Goal: Task Accomplishment & Management: Manage account settings

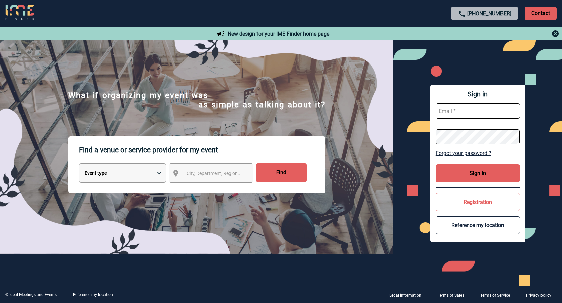
type input "dguibet@thalazur.fr"
click at [463, 173] on button "Sign in" at bounding box center [478, 173] width 84 height 18
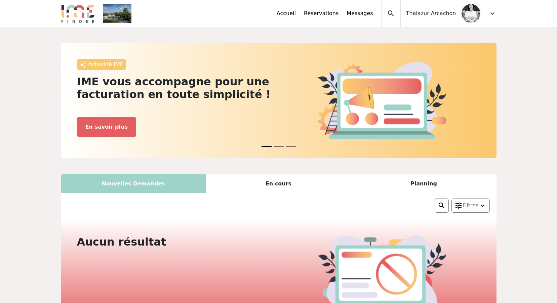
click at [489, 13] on span "expand_more" at bounding box center [493, 13] width 8 height 8
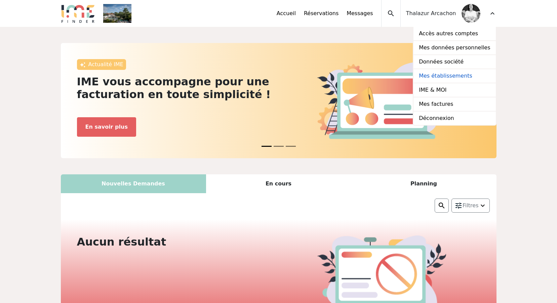
click at [451, 75] on link "Mes établissements" at bounding box center [455, 76] width 82 height 14
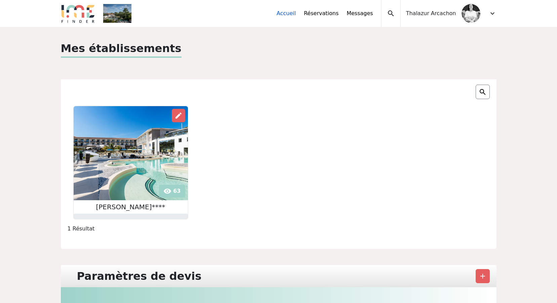
click at [296, 14] on link "Accueil" at bounding box center [286, 13] width 19 height 8
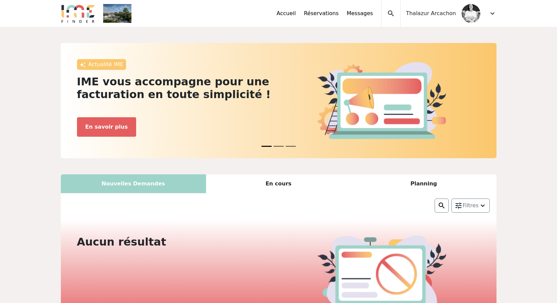
click at [491, 12] on span "expand_more" at bounding box center [493, 13] width 8 height 8
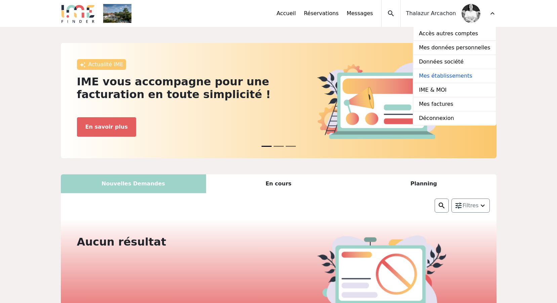
click at [459, 77] on link "Mes établissements" at bounding box center [455, 76] width 82 height 14
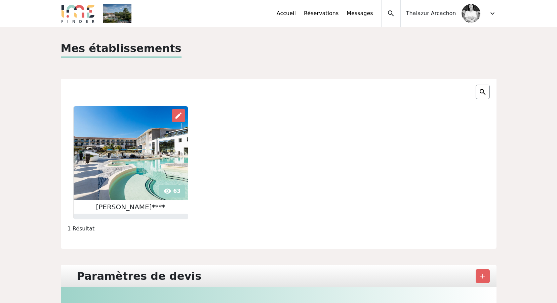
click at [174, 190] on img at bounding box center [131, 153] width 114 height 94
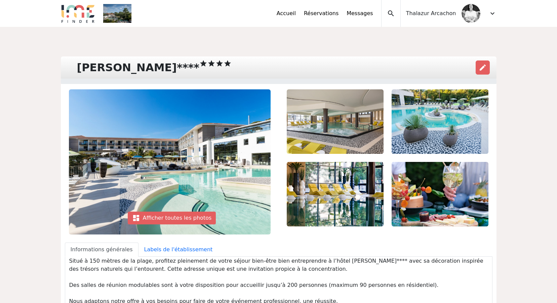
scroll to position [34, 0]
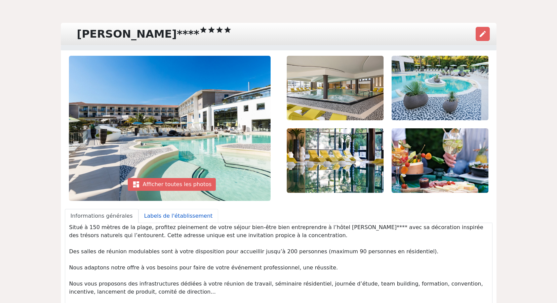
click at [175, 221] on link "Labels de l'établissement" at bounding box center [179, 216] width 80 height 14
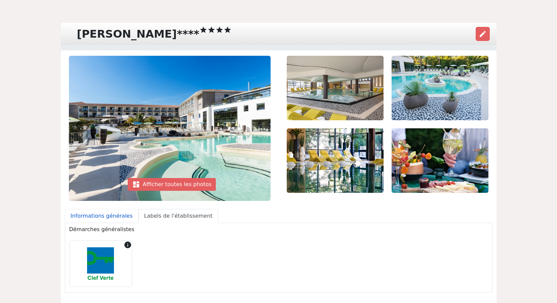
click at [109, 219] on link "Informations générales" at bounding box center [102, 216] width 74 height 14
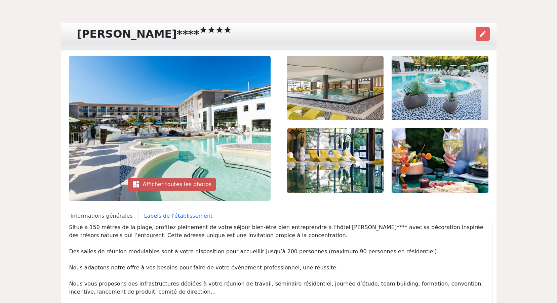
click at [199, 185] on div "dashboard Afficher toutes les photos" at bounding box center [172, 184] width 88 height 13
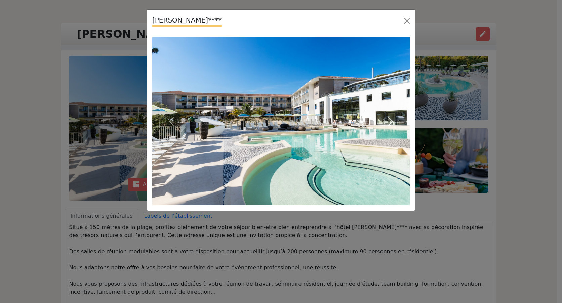
click at [402, 130] on button "Next" at bounding box center [390, 121] width 39 height 168
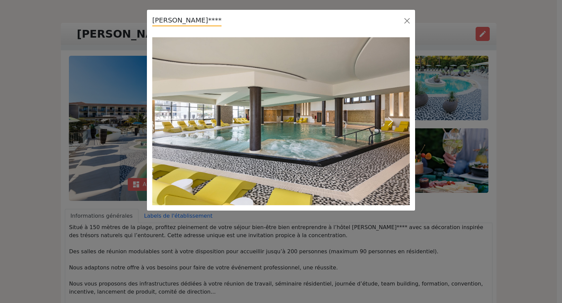
click at [402, 129] on button "Next" at bounding box center [390, 121] width 39 height 168
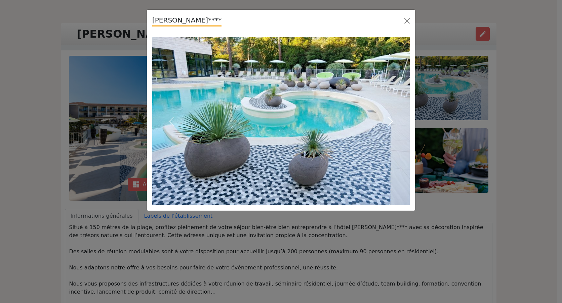
click at [402, 129] on button "Next" at bounding box center [390, 121] width 39 height 168
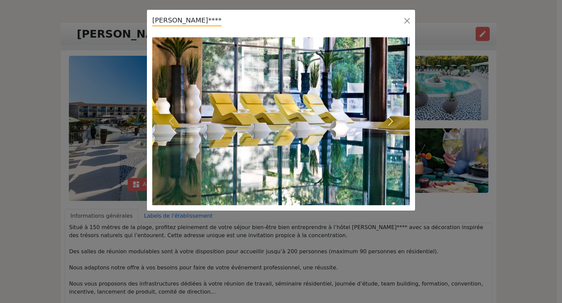
click at [402, 129] on button "Next" at bounding box center [390, 121] width 39 height 168
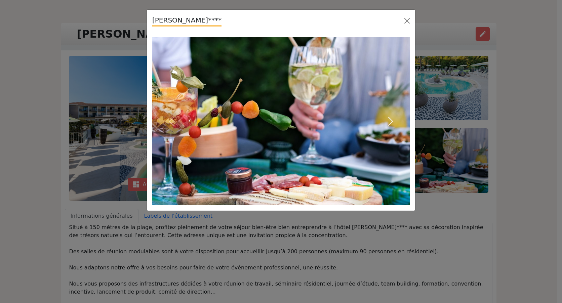
click at [402, 129] on button "Next" at bounding box center [390, 121] width 39 height 168
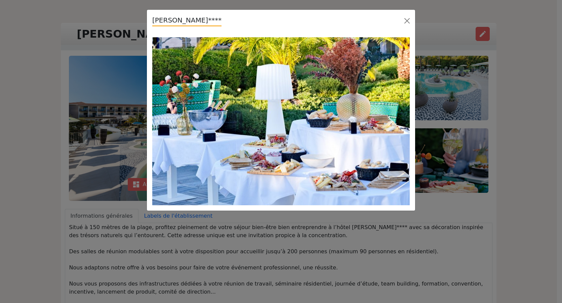
click at [402, 129] on button "Next" at bounding box center [390, 121] width 39 height 168
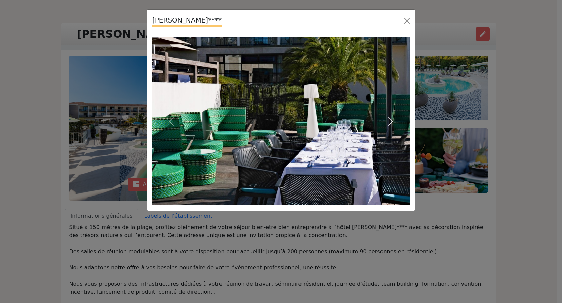
click at [402, 129] on button "Next" at bounding box center [390, 121] width 39 height 168
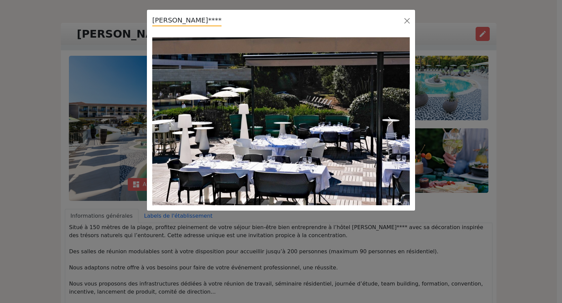
click at [402, 129] on button "Next" at bounding box center [390, 121] width 39 height 168
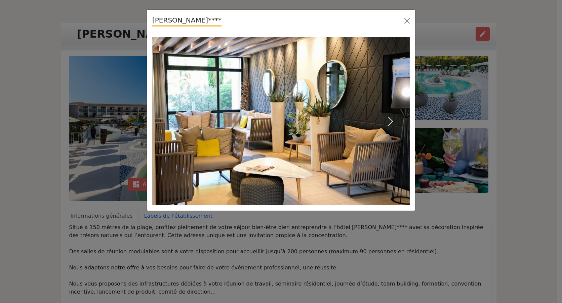
click at [402, 129] on button "Next" at bounding box center [390, 121] width 39 height 168
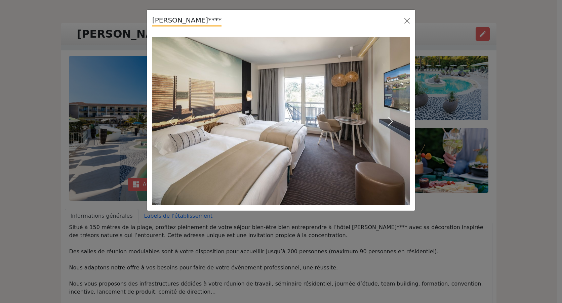
click at [402, 129] on button "Next" at bounding box center [390, 121] width 39 height 168
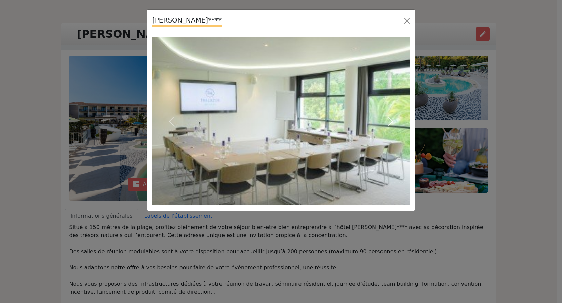
click at [402, 129] on button "Next" at bounding box center [390, 121] width 39 height 168
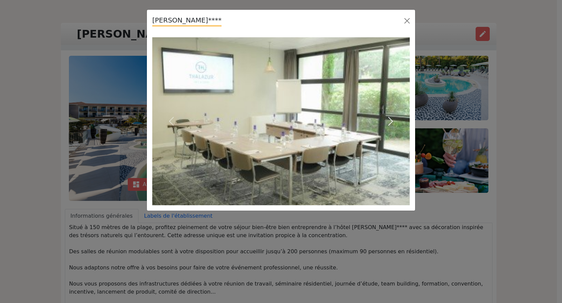
click at [402, 129] on button "Next" at bounding box center [390, 121] width 39 height 168
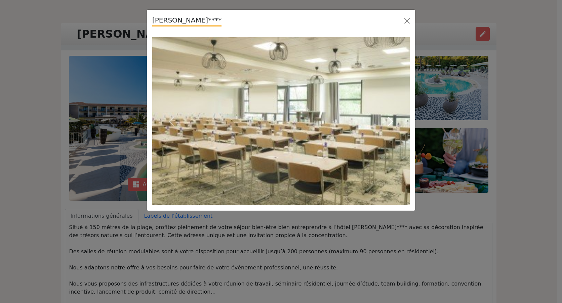
drag, startPoint x: 402, startPoint y: 128, endPoint x: -1, endPoint y: -35, distance: 434.8
click at [0, 0] on html "expand_less Accueil Réservations Messages Accès autres comptes Mes données pers…" at bounding box center [281, 117] width 562 height 303
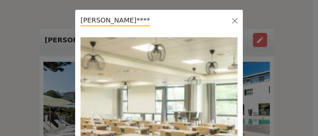
click at [179, 81] on img at bounding box center [158, 121] width 157 height 168
click at [223, 86] on button "Next" at bounding box center [226, 121] width 24 height 168
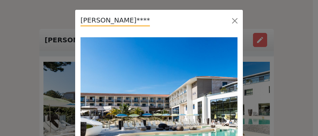
click at [223, 86] on button "Next" at bounding box center [226, 121] width 24 height 168
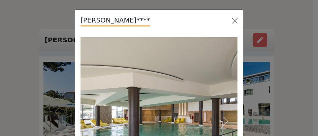
click at [84, 99] on button "Previous" at bounding box center [92, 121] width 24 height 168
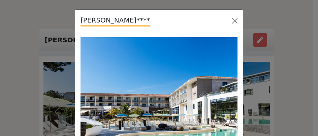
click at [223, 102] on button "Next" at bounding box center [226, 121] width 24 height 168
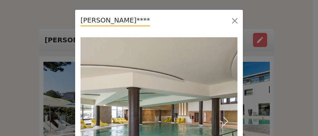
click at [223, 102] on button "Next" at bounding box center [226, 121] width 24 height 168
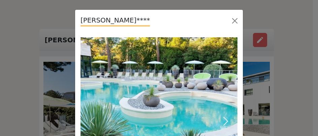
click at [223, 101] on button "Next" at bounding box center [226, 121] width 24 height 168
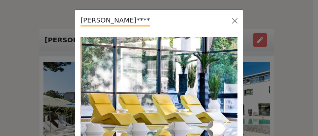
click at [223, 101] on button "Next" at bounding box center [226, 121] width 24 height 168
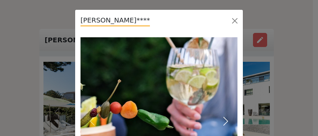
click at [223, 101] on button "Next" at bounding box center [226, 121] width 24 height 168
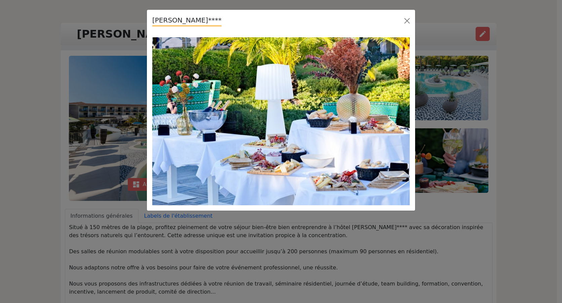
click at [397, 126] on button "Next" at bounding box center [390, 121] width 39 height 168
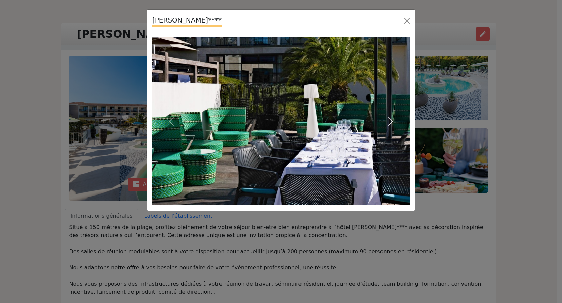
click at [397, 126] on button "Next" at bounding box center [390, 121] width 39 height 168
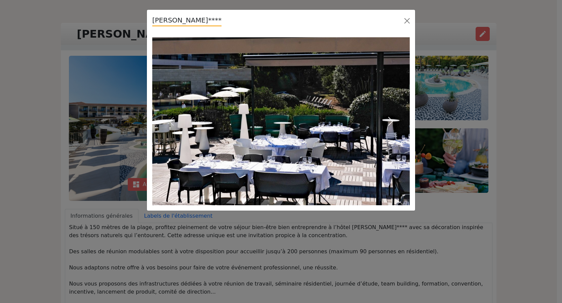
click at [397, 126] on button "Next" at bounding box center [390, 121] width 39 height 168
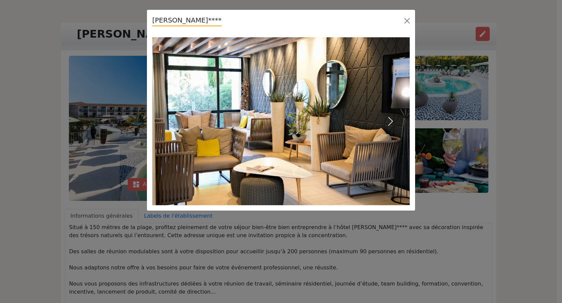
click at [397, 126] on button "Next" at bounding box center [390, 121] width 39 height 168
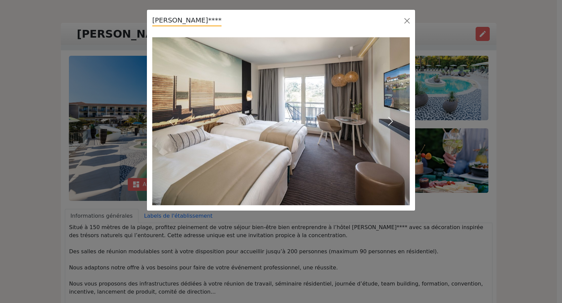
click at [397, 126] on button "Next" at bounding box center [390, 121] width 39 height 168
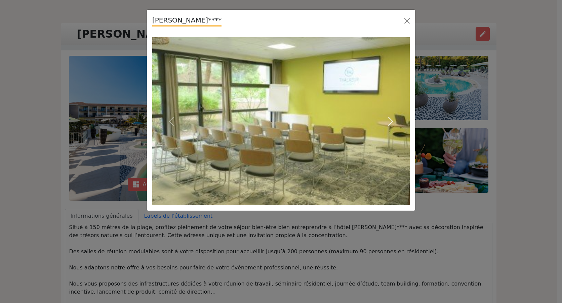
click at [397, 126] on button "Next" at bounding box center [390, 121] width 39 height 168
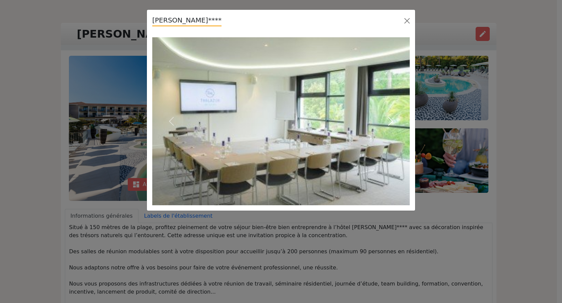
click at [397, 126] on button "Next" at bounding box center [390, 121] width 39 height 168
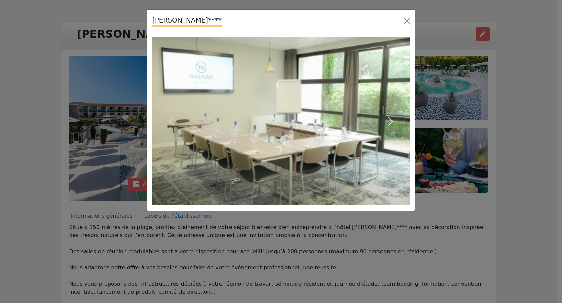
click at [397, 126] on button "Next" at bounding box center [390, 121] width 39 height 168
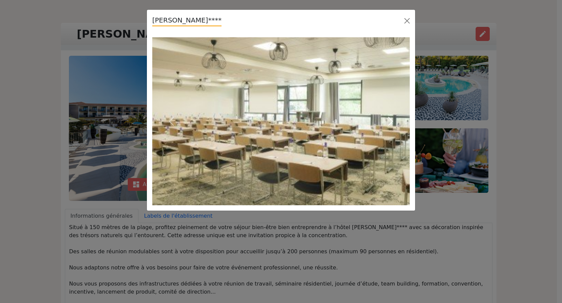
click at [397, 126] on button "Next" at bounding box center [390, 121] width 39 height 168
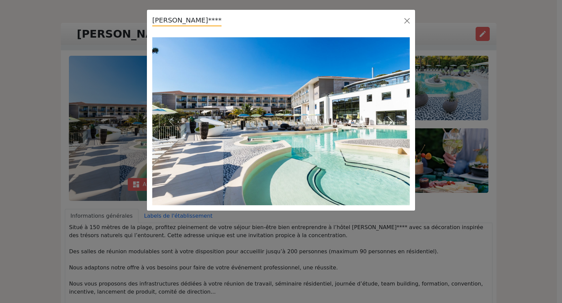
click at [397, 126] on button "Next" at bounding box center [390, 121] width 39 height 168
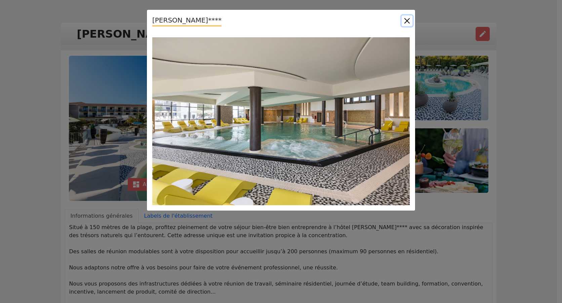
click at [403, 21] on button "Close" at bounding box center [407, 20] width 11 height 11
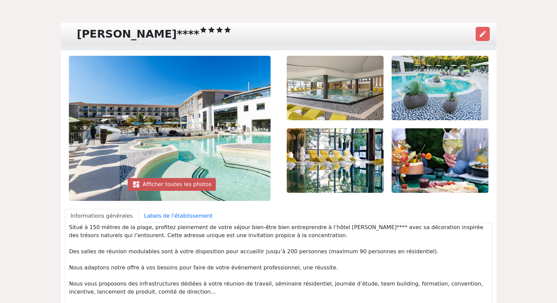
click at [174, 182] on div "dashboard Afficher toutes les photos" at bounding box center [172, 184] width 88 height 13
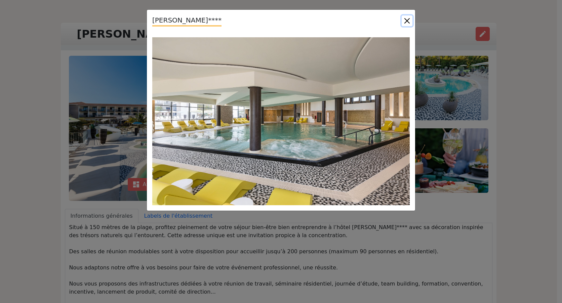
click at [407, 20] on button "Close" at bounding box center [407, 20] width 11 height 11
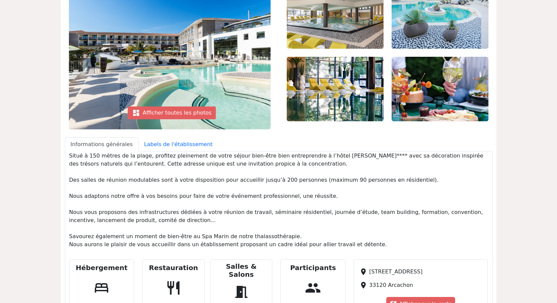
scroll to position [0, 0]
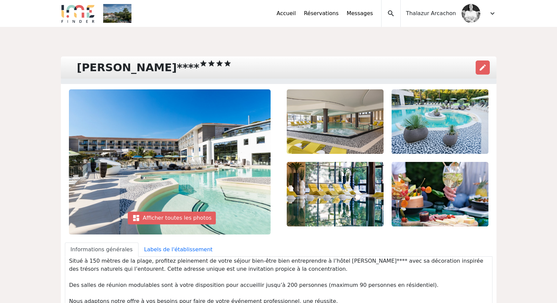
click at [491, 13] on span "expand_more" at bounding box center [493, 13] width 8 height 8
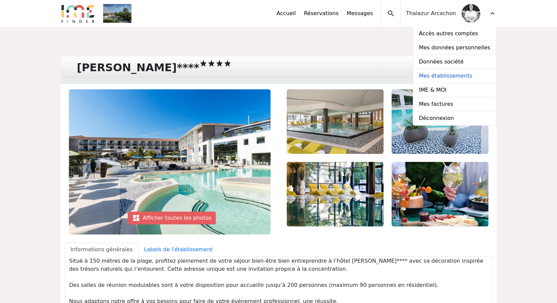
click at [461, 74] on link "Mes établissements" at bounding box center [455, 76] width 82 height 14
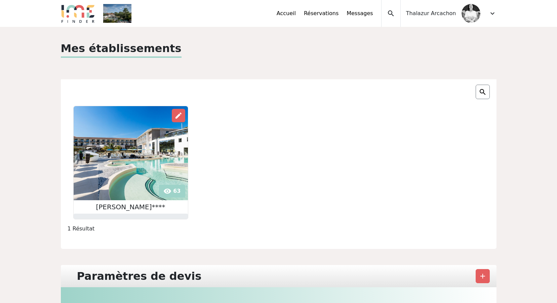
click at [174, 193] on img at bounding box center [131, 153] width 114 height 94
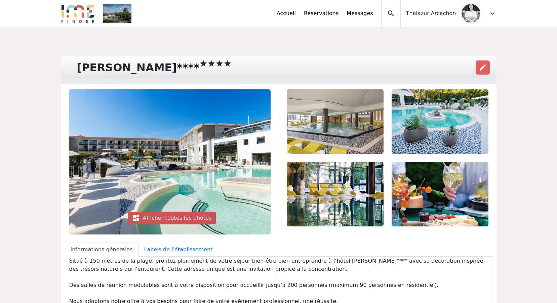
click at [191, 219] on div "dashboard Afficher toutes les photos" at bounding box center [172, 218] width 88 height 13
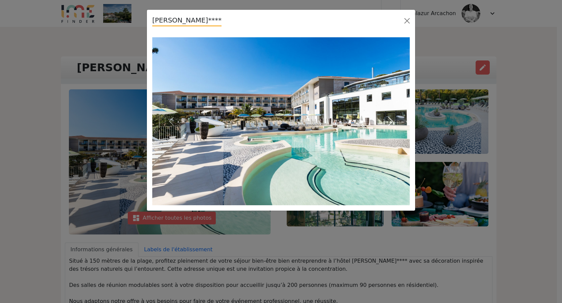
click at [398, 123] on button "Next" at bounding box center [390, 121] width 39 height 168
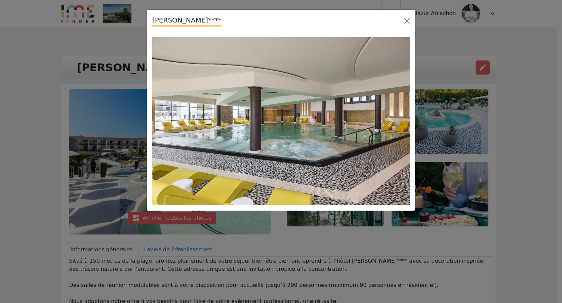
click at [398, 123] on button "Next" at bounding box center [390, 121] width 39 height 168
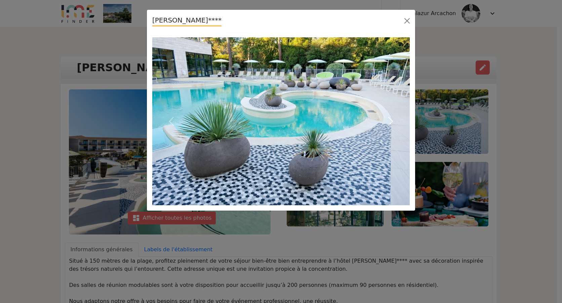
click at [398, 123] on button "Next" at bounding box center [390, 121] width 39 height 168
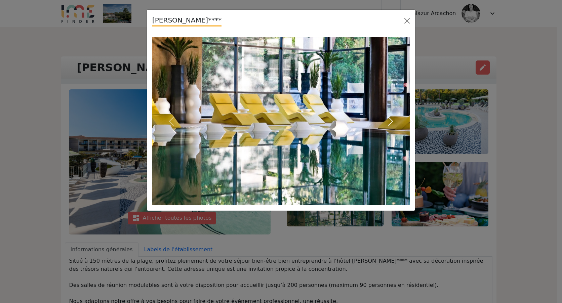
click at [398, 123] on button "Next" at bounding box center [390, 121] width 39 height 168
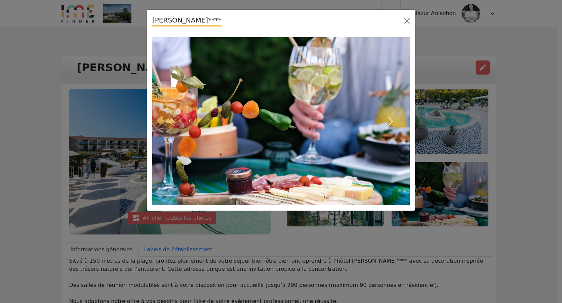
click at [398, 123] on button "Next" at bounding box center [390, 121] width 39 height 168
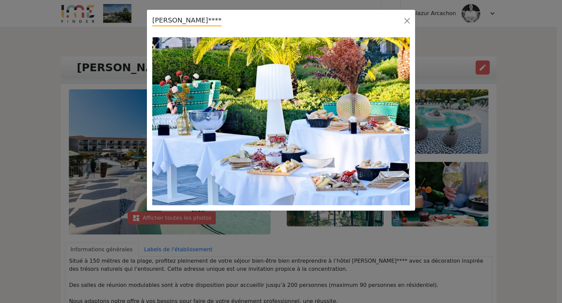
click at [391, 121] on span "button" at bounding box center [391, 121] width 11 height 11
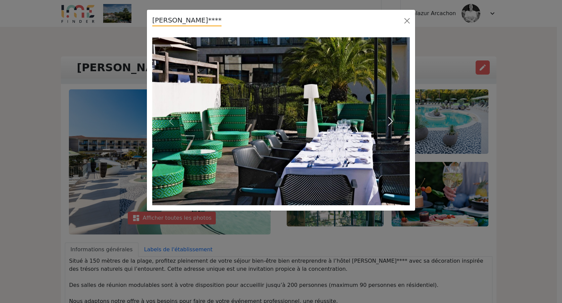
click at [391, 121] on span "button" at bounding box center [391, 121] width 11 height 11
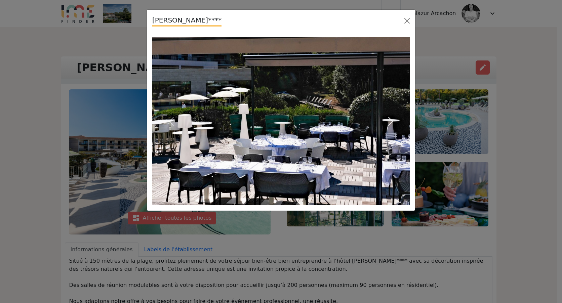
click at [391, 121] on span "button" at bounding box center [391, 121] width 11 height 11
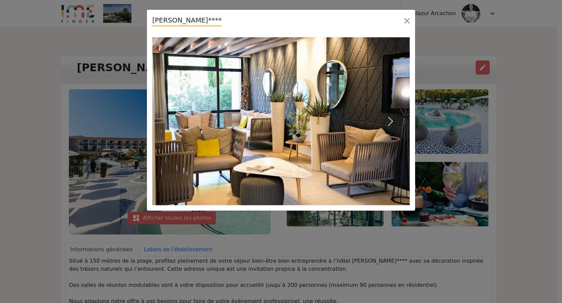
click at [391, 121] on span "button" at bounding box center [391, 121] width 11 height 11
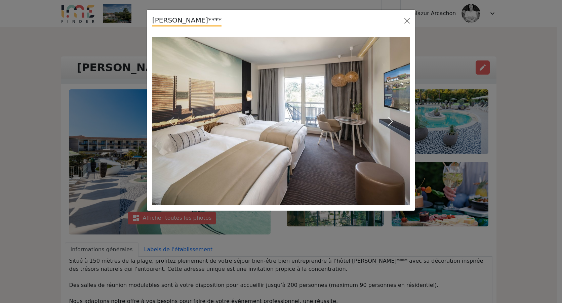
click at [391, 121] on span "button" at bounding box center [391, 121] width 11 height 11
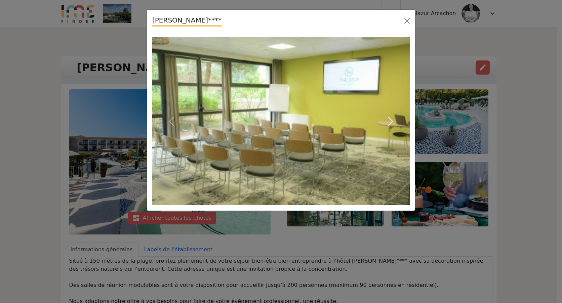
click at [391, 121] on span "button" at bounding box center [391, 121] width 11 height 11
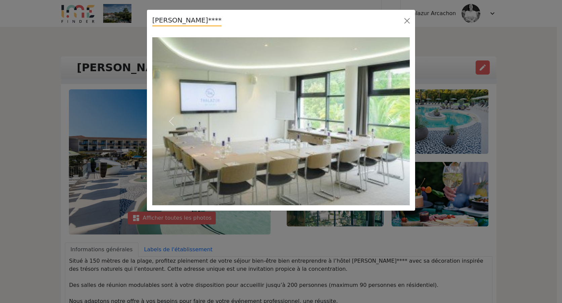
click at [391, 121] on span "button" at bounding box center [391, 121] width 11 height 11
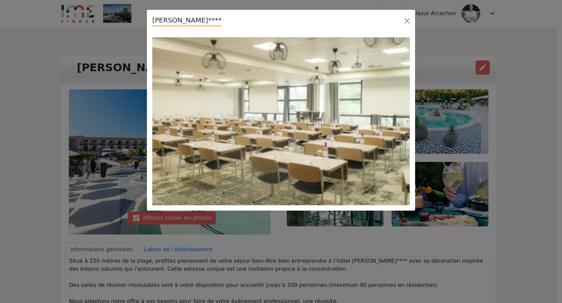
click at [391, 121] on span "button" at bounding box center [391, 121] width 11 height 11
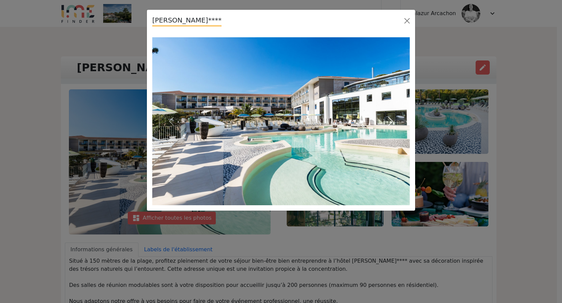
click at [391, 121] on span "button" at bounding box center [391, 121] width 11 height 11
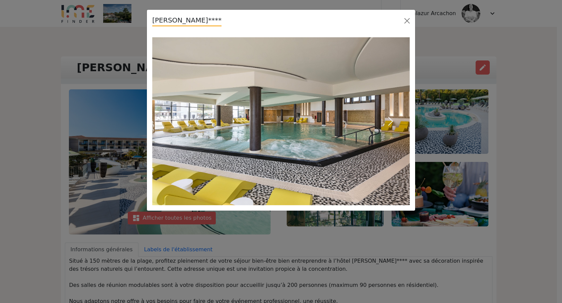
click at [391, 121] on span "button" at bounding box center [391, 121] width 11 height 11
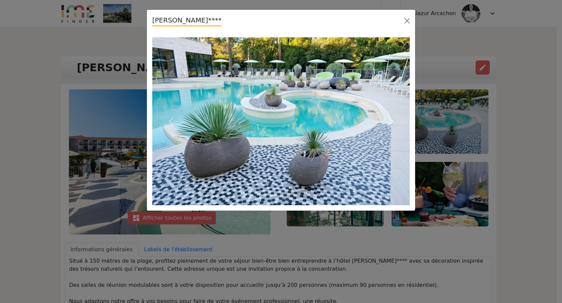
click at [391, 121] on span "button" at bounding box center [391, 121] width 11 height 11
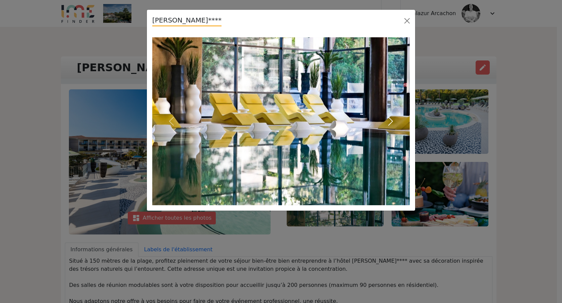
click at [391, 121] on span "button" at bounding box center [391, 121] width 11 height 11
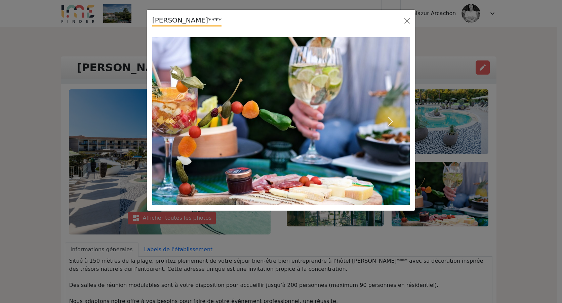
click at [391, 121] on span "button" at bounding box center [391, 121] width 11 height 11
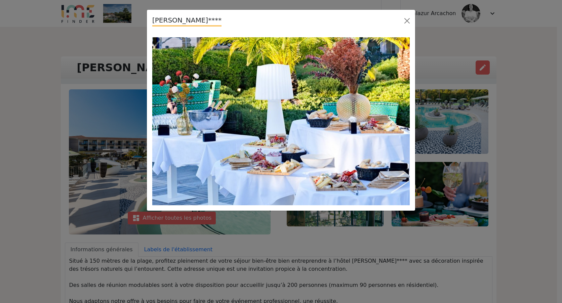
click at [391, 121] on span "button" at bounding box center [391, 121] width 11 height 11
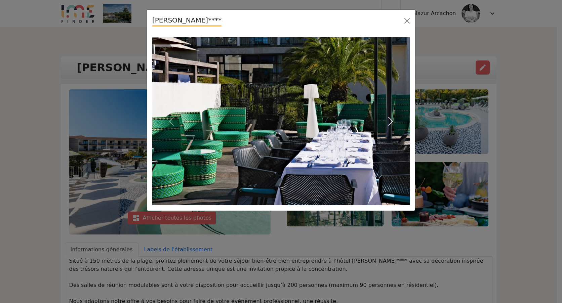
click at [391, 121] on span "button" at bounding box center [391, 121] width 11 height 11
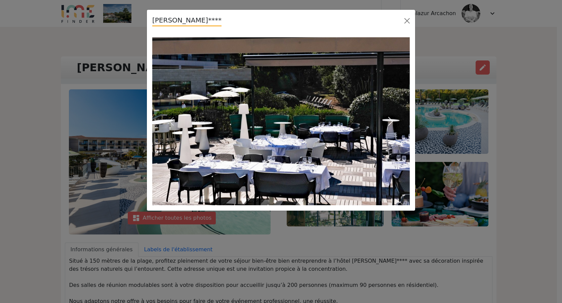
click at [391, 121] on span "button" at bounding box center [391, 121] width 11 height 11
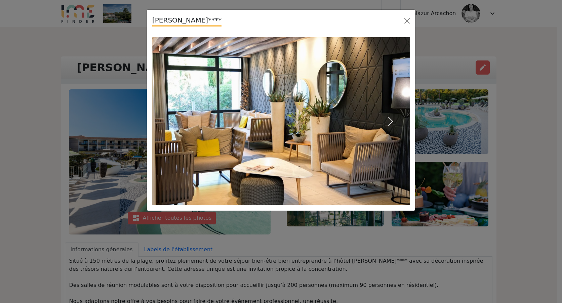
click at [391, 121] on span "button" at bounding box center [391, 121] width 11 height 11
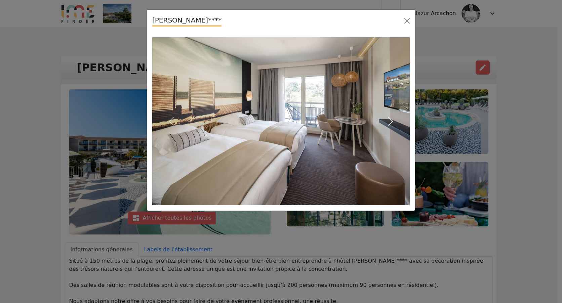
click at [391, 121] on span "button" at bounding box center [391, 121] width 11 height 11
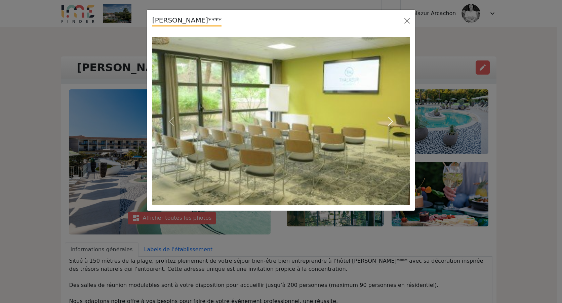
click at [391, 121] on span "button" at bounding box center [391, 121] width 11 height 11
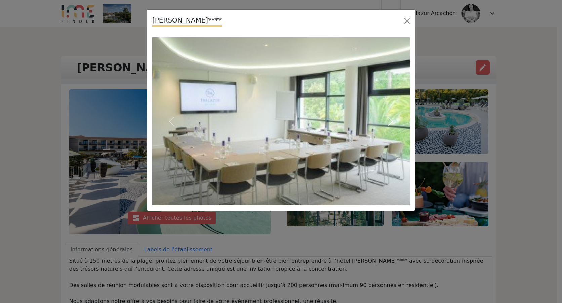
click at [391, 121] on span "button" at bounding box center [391, 121] width 11 height 11
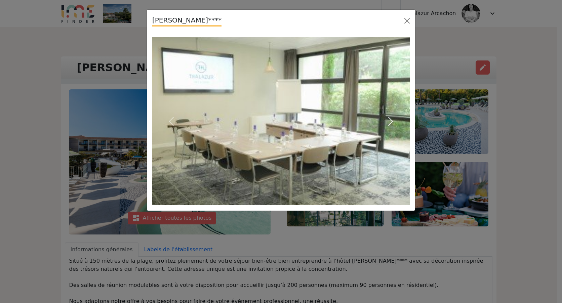
click at [391, 121] on span "button" at bounding box center [391, 121] width 11 height 11
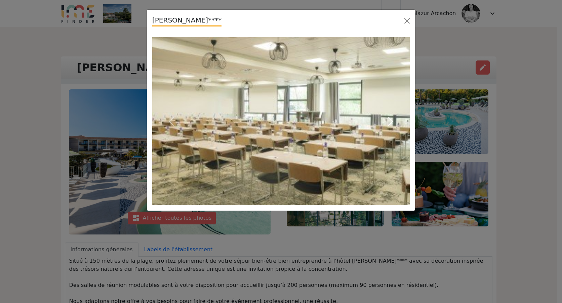
click at [391, 121] on span "button" at bounding box center [391, 121] width 11 height 11
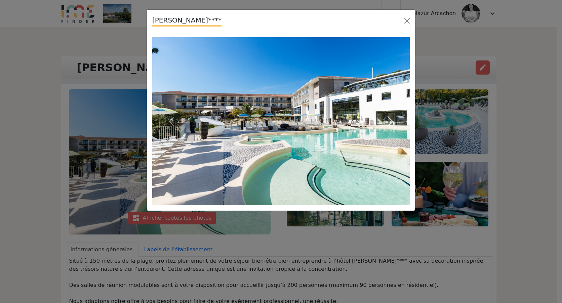
click at [391, 121] on span "button" at bounding box center [391, 121] width 11 height 11
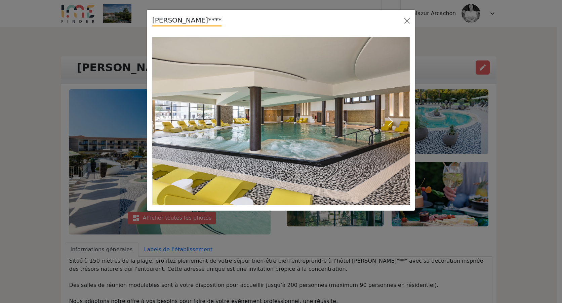
click at [391, 123] on span "button" at bounding box center [391, 121] width 11 height 11
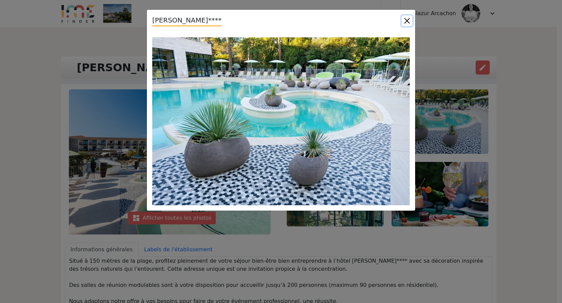
click at [407, 22] on button "Close" at bounding box center [407, 20] width 11 height 11
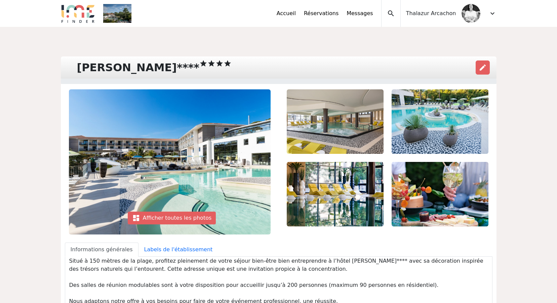
click at [495, 13] on span "expand_more" at bounding box center [493, 13] width 8 height 8
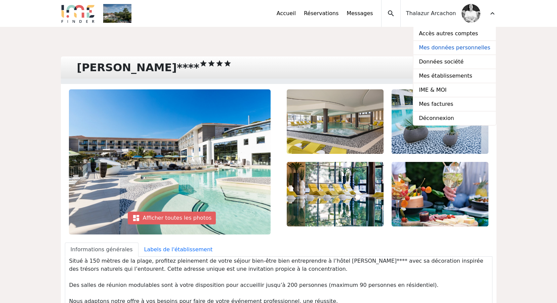
click at [434, 50] on link "Mes données personnelles" at bounding box center [455, 48] width 82 height 14
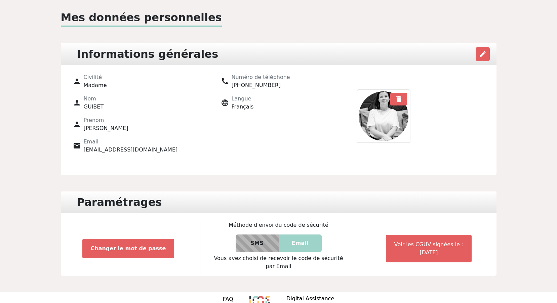
scroll to position [49, 0]
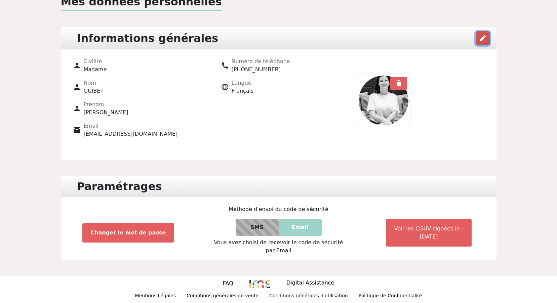
click at [483, 38] on span "edit" at bounding box center [483, 38] width 8 height 8
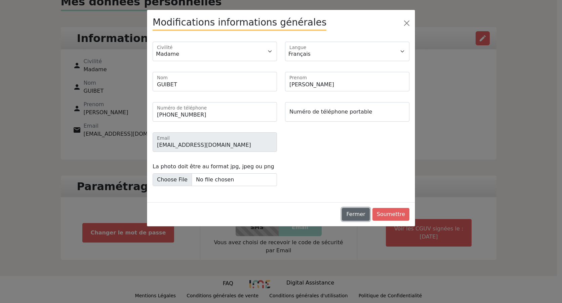
click at [366, 213] on button "Fermer" at bounding box center [356, 214] width 28 height 13
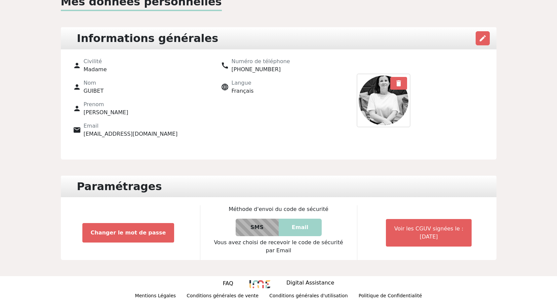
scroll to position [0, 0]
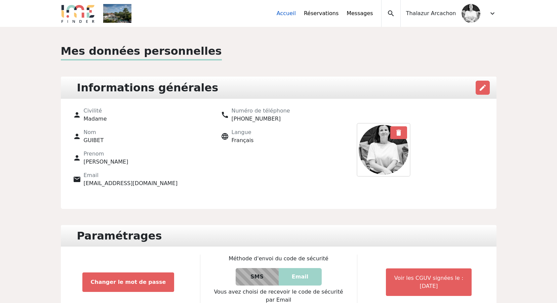
click at [296, 15] on link "Accueil" at bounding box center [286, 13] width 19 height 8
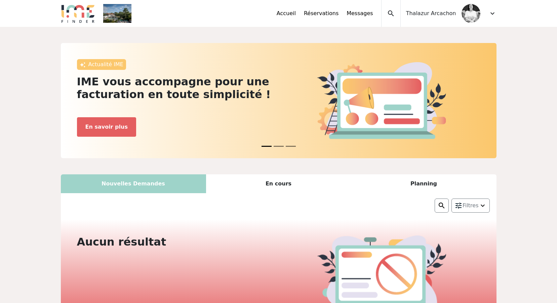
click at [114, 15] on img at bounding box center [117, 13] width 28 height 19
click at [81, 15] on img at bounding box center [78, 13] width 34 height 19
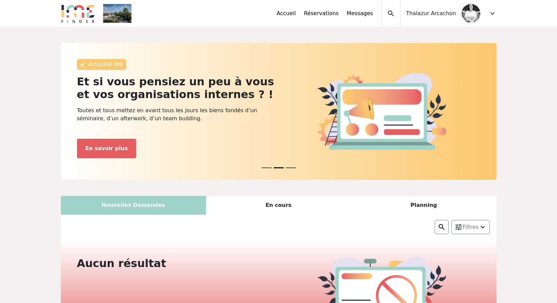
click at [494, 15] on span "expand_more" at bounding box center [493, 13] width 8 height 8
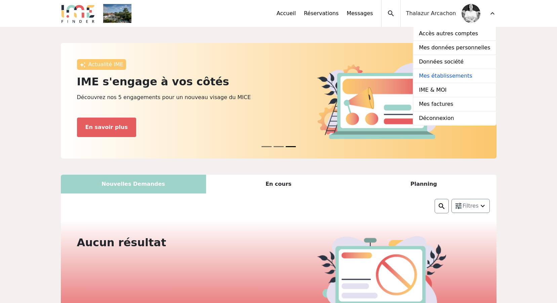
click at [456, 75] on link "Mes établissements" at bounding box center [455, 76] width 82 height 14
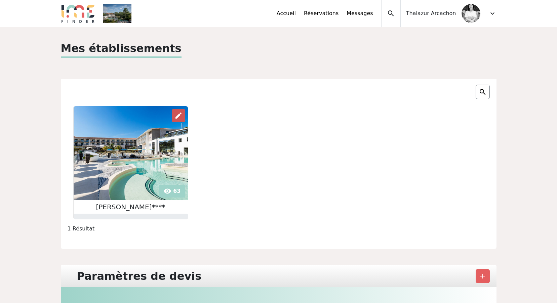
click at [177, 117] on span "edit" at bounding box center [179, 116] width 8 height 8
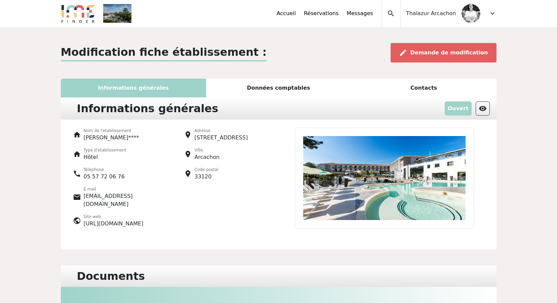
click at [463, 109] on p "Ouvert" at bounding box center [458, 109] width 27 height 14
click at [483, 110] on span "visibility" at bounding box center [483, 109] width 8 height 8
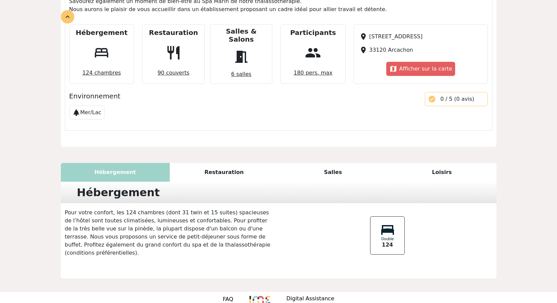
scroll to position [273, 0]
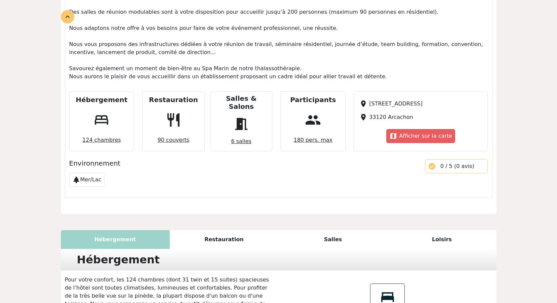
click at [101, 135] on span "124 chambres" at bounding box center [102, 140] width 44 height 13
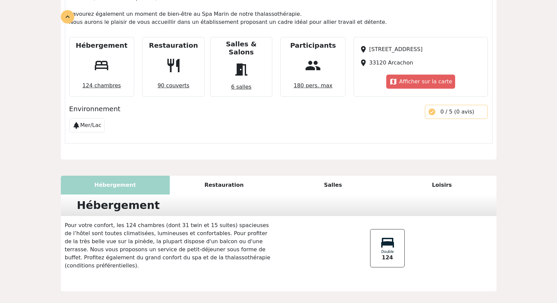
scroll to position [341, 0]
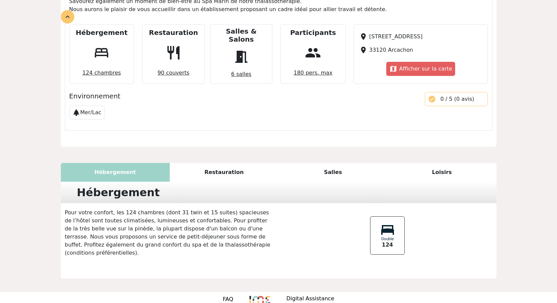
click at [337, 164] on div "Salles" at bounding box center [333, 172] width 109 height 19
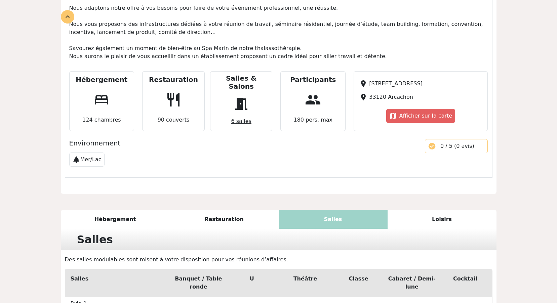
scroll to position [260, 0]
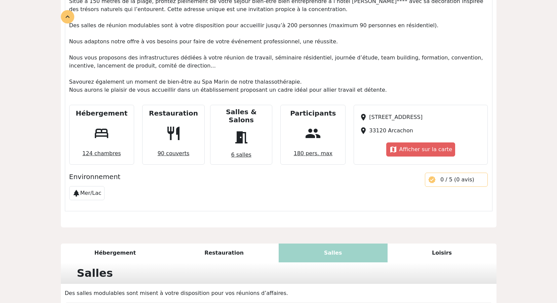
click at [307, 148] on span "180 pers. max" at bounding box center [313, 153] width 44 height 13
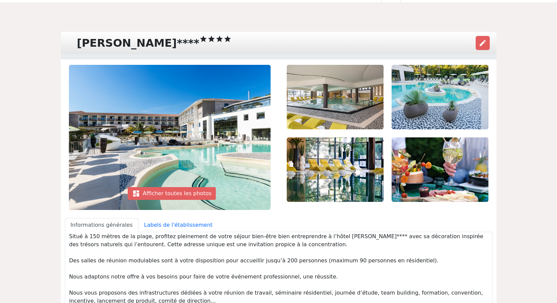
scroll to position [0, 0]
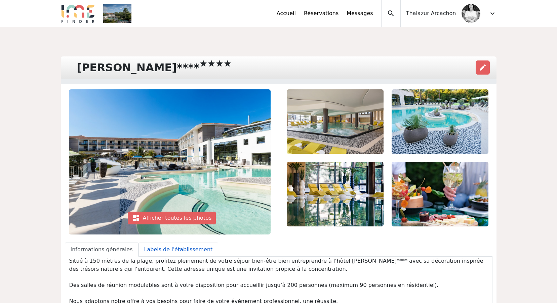
click at [153, 250] on link "Labels de l'établissement" at bounding box center [179, 250] width 80 height 14
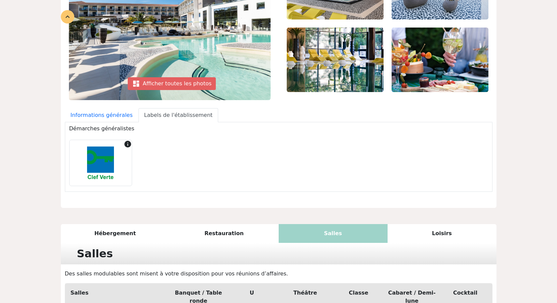
scroll to position [202, 0]
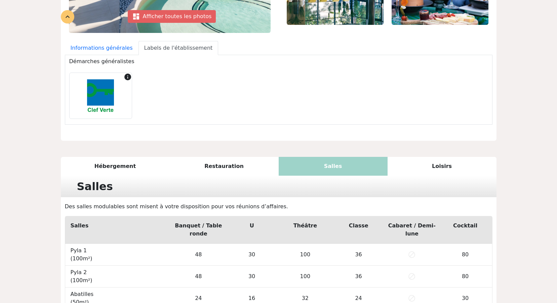
click at [127, 78] on span "info" at bounding box center [128, 77] width 8 height 8
click at [101, 95] on img at bounding box center [100, 96] width 35 height 40
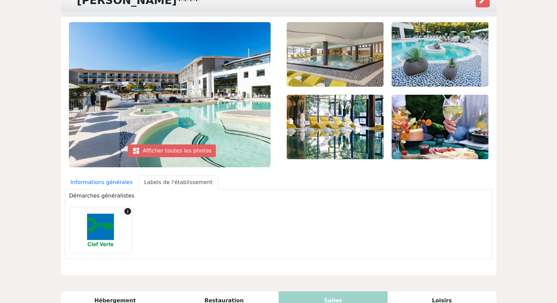
scroll to position [0, 0]
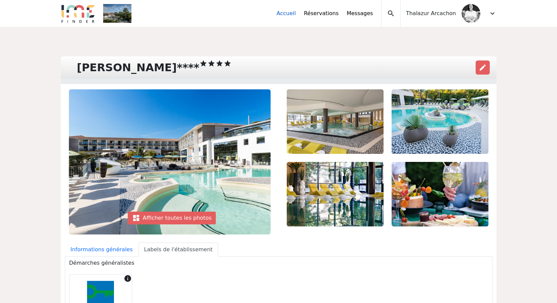
click at [296, 14] on link "Accueil" at bounding box center [286, 13] width 19 height 8
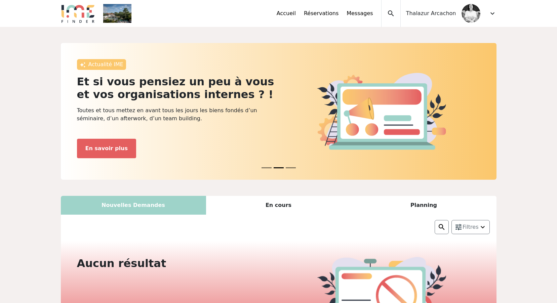
click at [493, 12] on span "expand_more" at bounding box center [493, 13] width 8 height 8
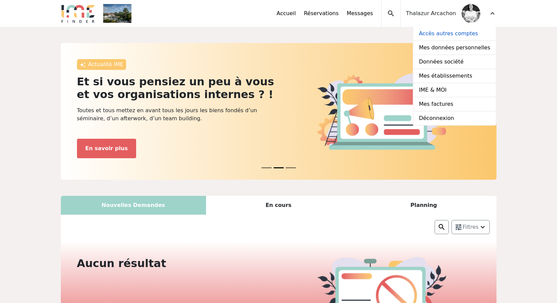
click at [445, 35] on link "Accès autres comptes" at bounding box center [455, 34] width 82 height 14
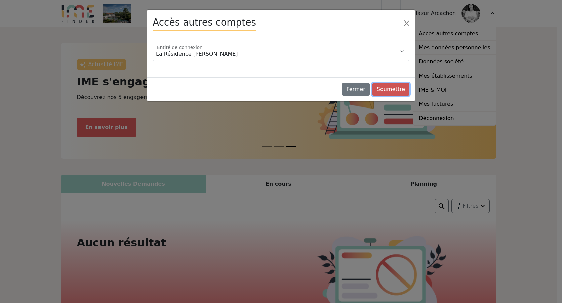
click at [397, 86] on button "Soumettre" at bounding box center [391, 89] width 37 height 13
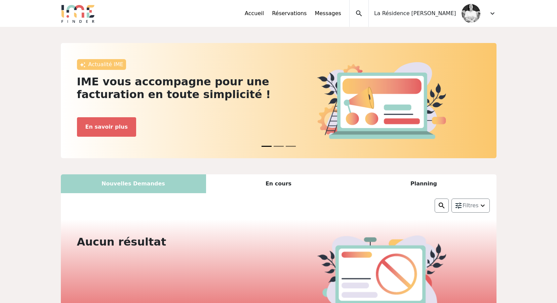
click at [491, 14] on span "expand_more" at bounding box center [493, 13] width 8 height 8
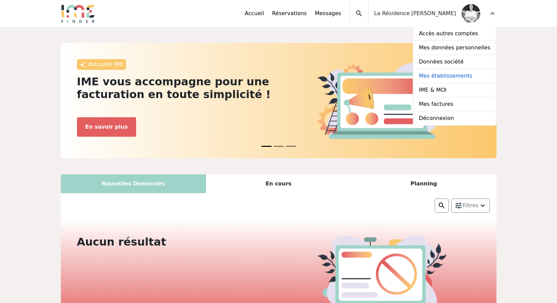
click at [455, 75] on link "Mes établissements" at bounding box center [455, 76] width 82 height 14
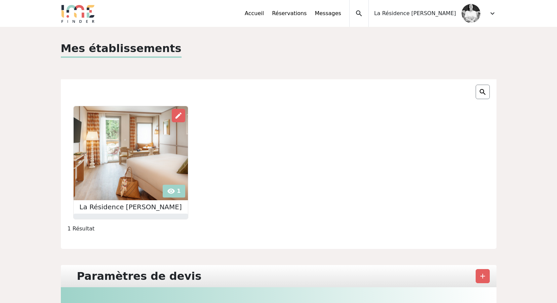
click at [129, 162] on img at bounding box center [131, 153] width 114 height 94
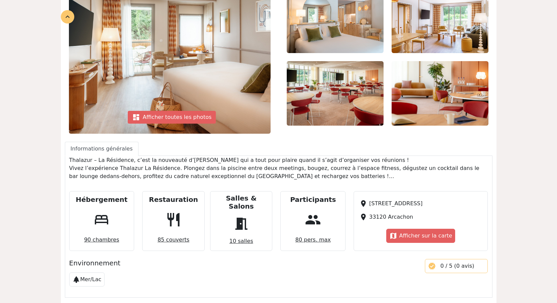
scroll to position [135, 0]
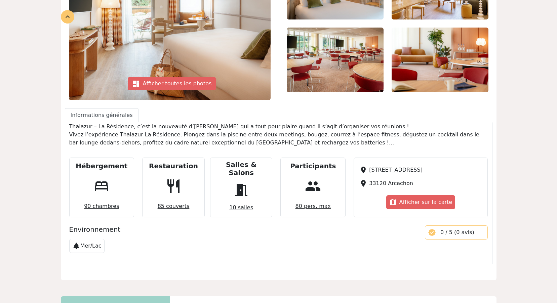
click at [306, 201] on span "80 pers. max" at bounding box center [313, 206] width 41 height 13
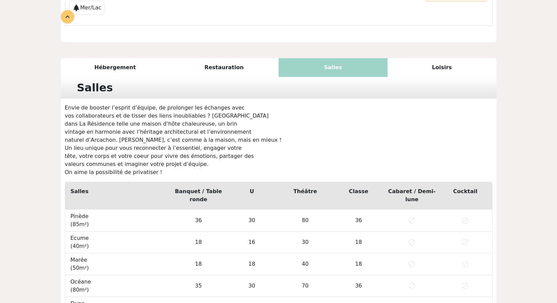
scroll to position [339, 0]
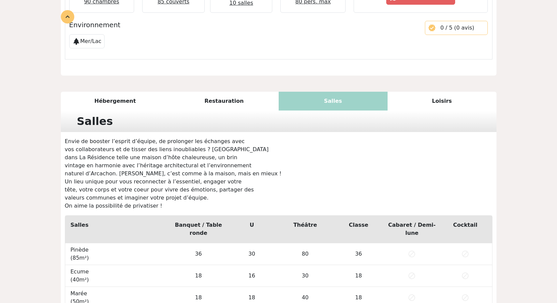
click at [216, 96] on div "Restauration" at bounding box center [224, 101] width 109 height 19
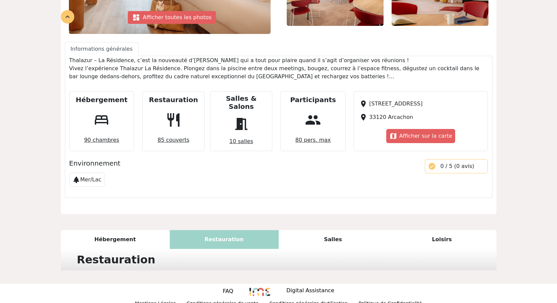
scroll to position [300, 0]
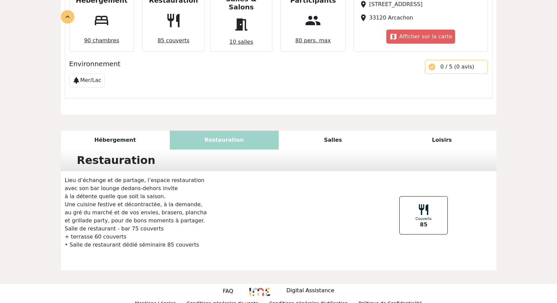
click at [116, 133] on div "Hébergement" at bounding box center [115, 140] width 109 height 19
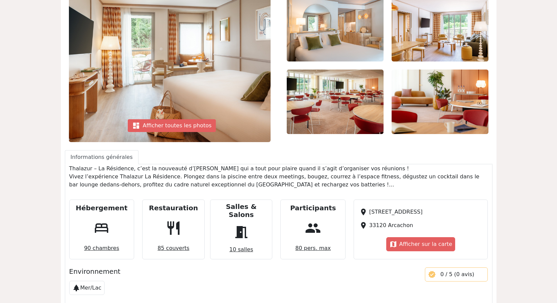
scroll to position [25, 0]
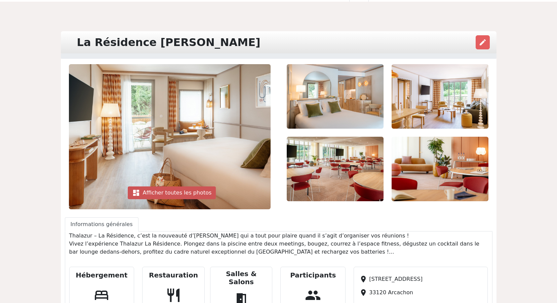
click at [161, 194] on div "dashboard Afficher toutes les photos" at bounding box center [172, 193] width 88 height 13
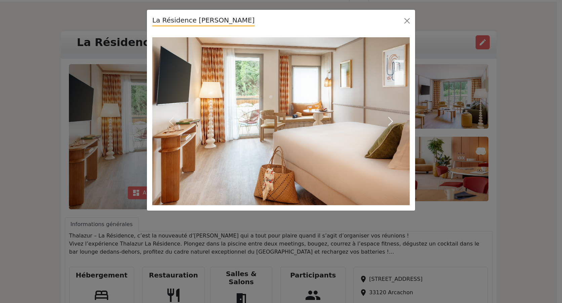
click at [388, 120] on span "button" at bounding box center [391, 121] width 11 height 11
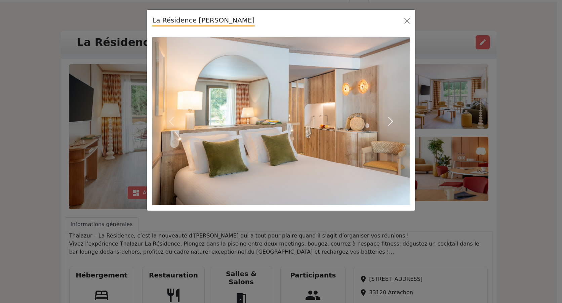
click at [390, 122] on span "button" at bounding box center [391, 121] width 11 height 11
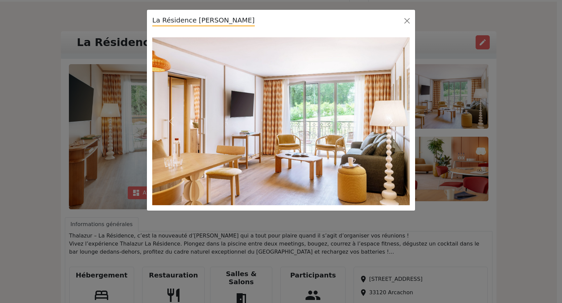
click at [390, 122] on span "button" at bounding box center [391, 121] width 11 height 11
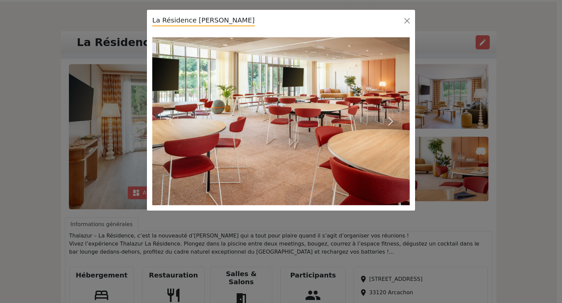
click at [390, 122] on span "button" at bounding box center [391, 121] width 11 height 11
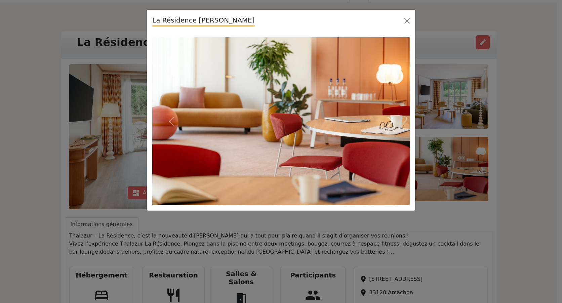
click at [390, 122] on span "button" at bounding box center [391, 121] width 11 height 11
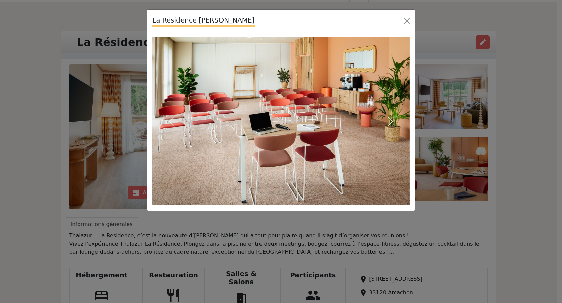
click at [390, 122] on span "button" at bounding box center [391, 121] width 11 height 11
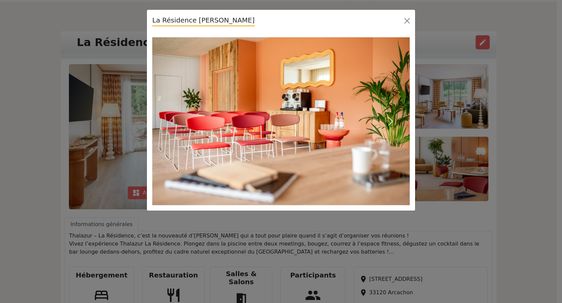
click at [390, 122] on span "button" at bounding box center [391, 121] width 11 height 11
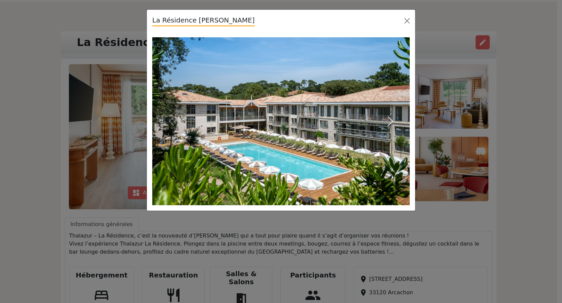
click at [390, 122] on span "button" at bounding box center [391, 121] width 11 height 11
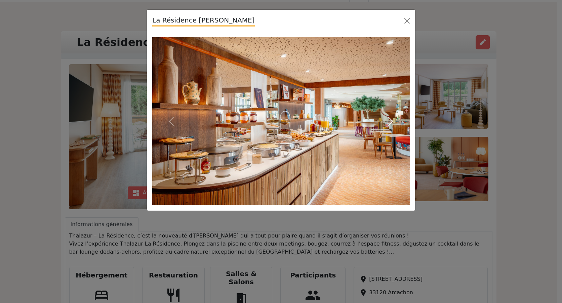
click at [390, 122] on span "button" at bounding box center [391, 121] width 11 height 11
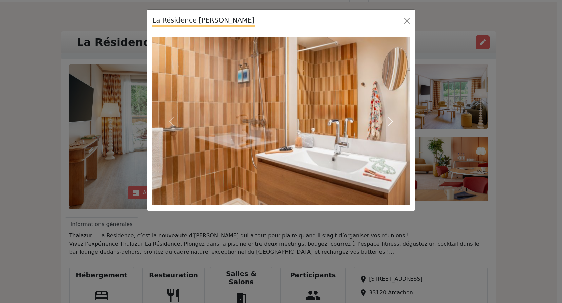
click at [390, 122] on span "button" at bounding box center [391, 121] width 11 height 11
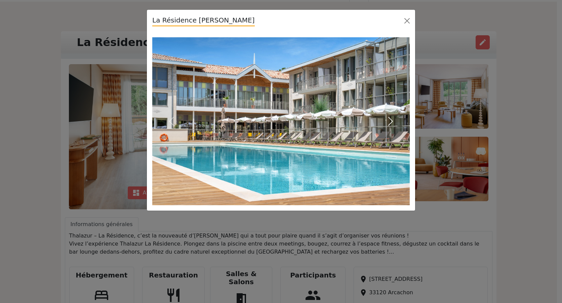
click at [390, 122] on span "button" at bounding box center [391, 121] width 11 height 11
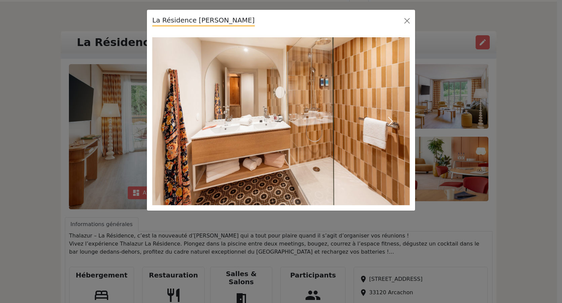
click at [390, 122] on span "button" at bounding box center [391, 121] width 11 height 11
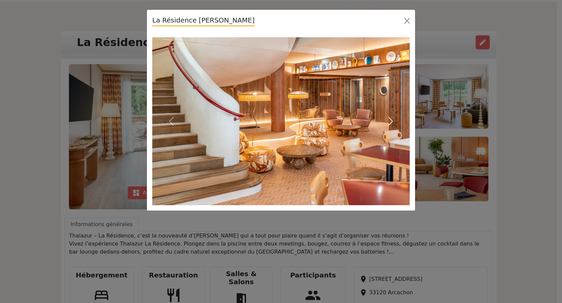
click at [390, 122] on span "button" at bounding box center [391, 121] width 11 height 11
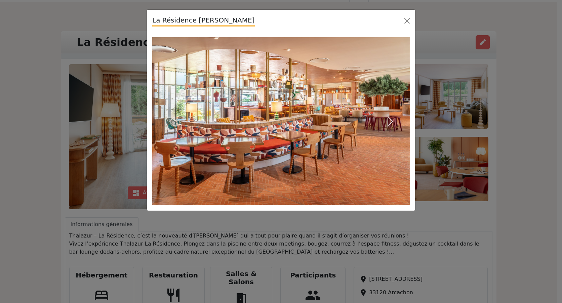
click at [390, 122] on span "button" at bounding box center [391, 121] width 11 height 11
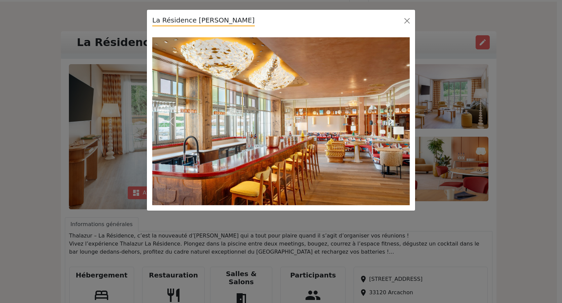
click at [390, 122] on span "button" at bounding box center [391, 121] width 11 height 11
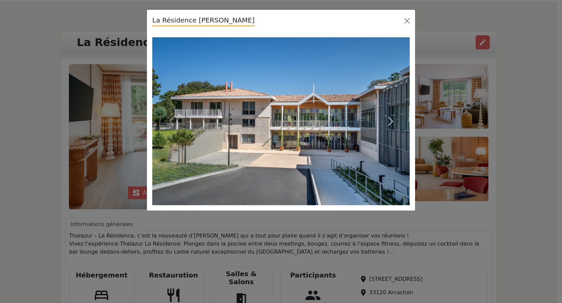
click at [390, 122] on span "button" at bounding box center [391, 121] width 11 height 11
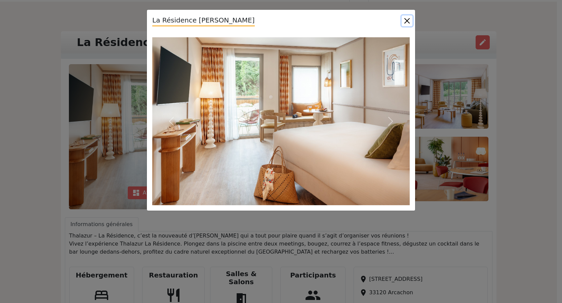
click at [408, 20] on button "Close" at bounding box center [407, 20] width 11 height 11
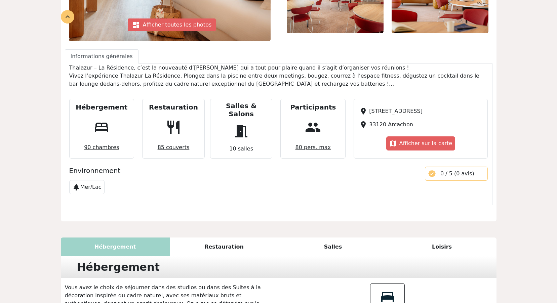
scroll to position [261, 0]
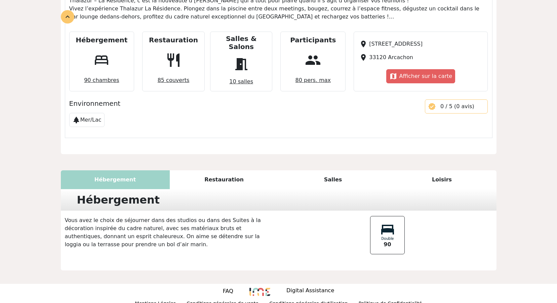
click at [332, 173] on div "Salles" at bounding box center [333, 180] width 109 height 19
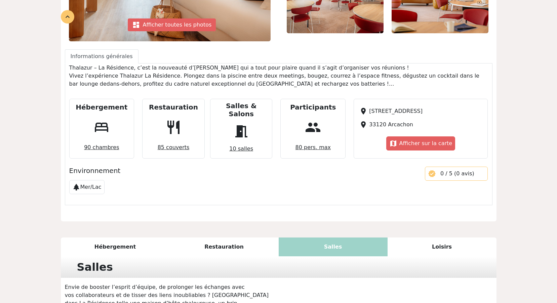
scroll to position [126, 0]
